Goal: Go to known website: Access a specific website the user already knows

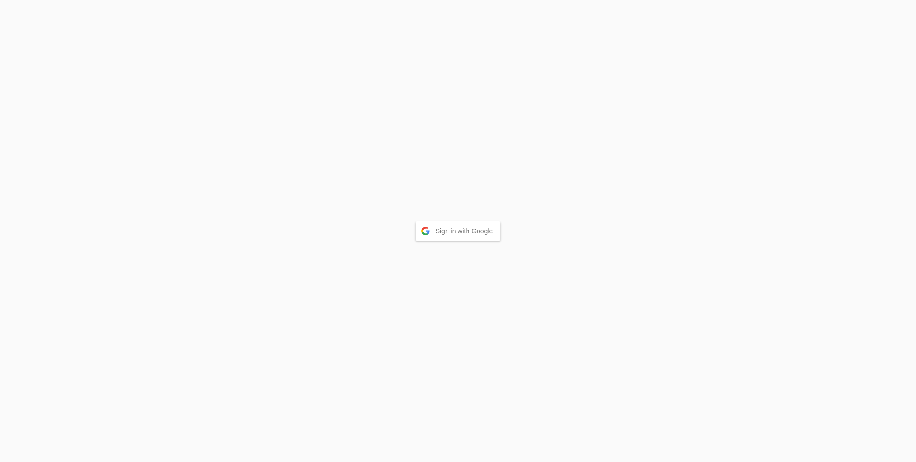
click at [423, 225] on button "Sign in with Google" at bounding box center [458, 230] width 85 height 19
